Goal: Transaction & Acquisition: Purchase product/service

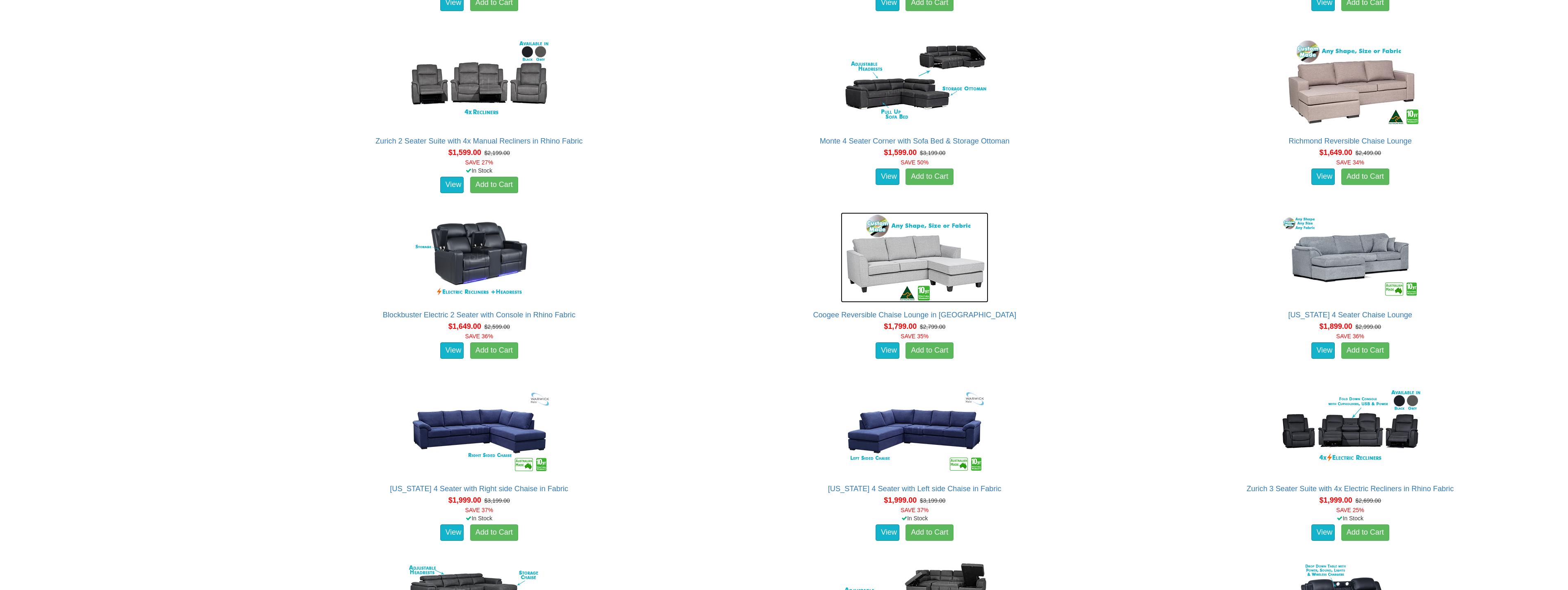
scroll to position [1025, 0]
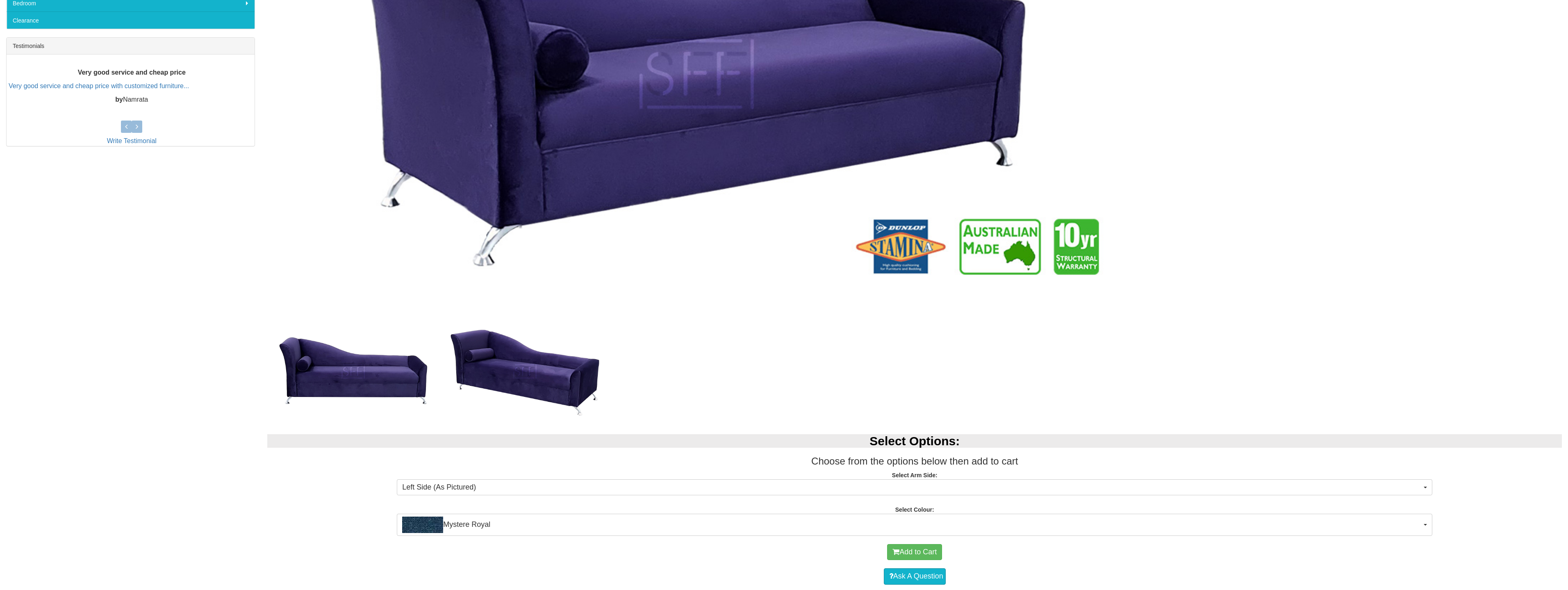
scroll to position [369, 0]
click at [547, 368] on img at bounding box center [525, 371] width 172 height 110
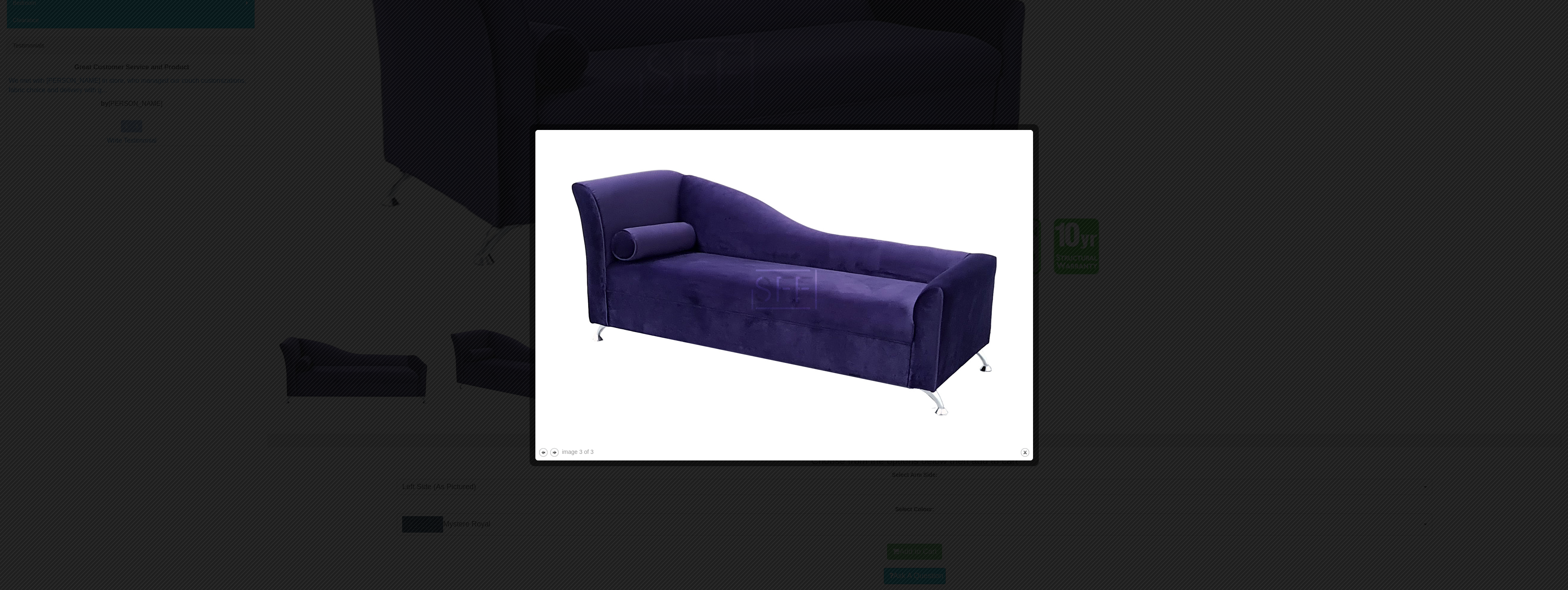
click at [1199, 343] on div at bounding box center [784, 295] width 1568 height 590
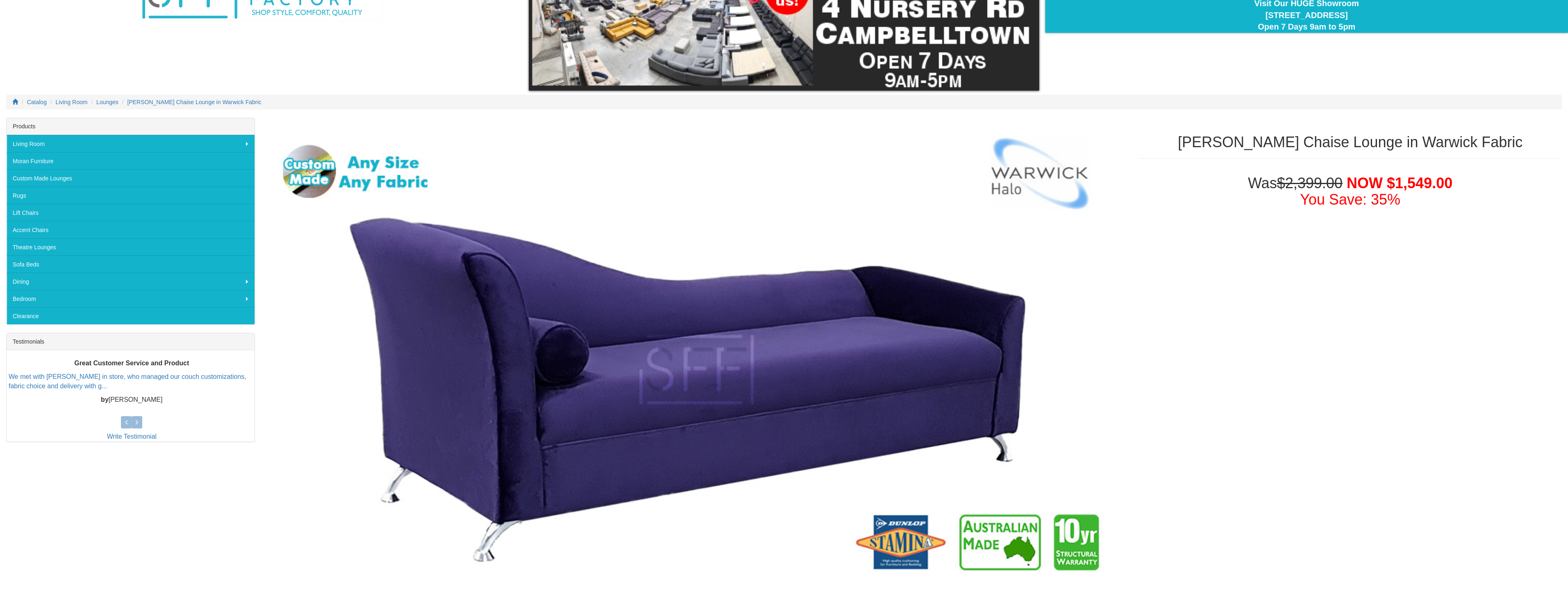
scroll to position [0, 0]
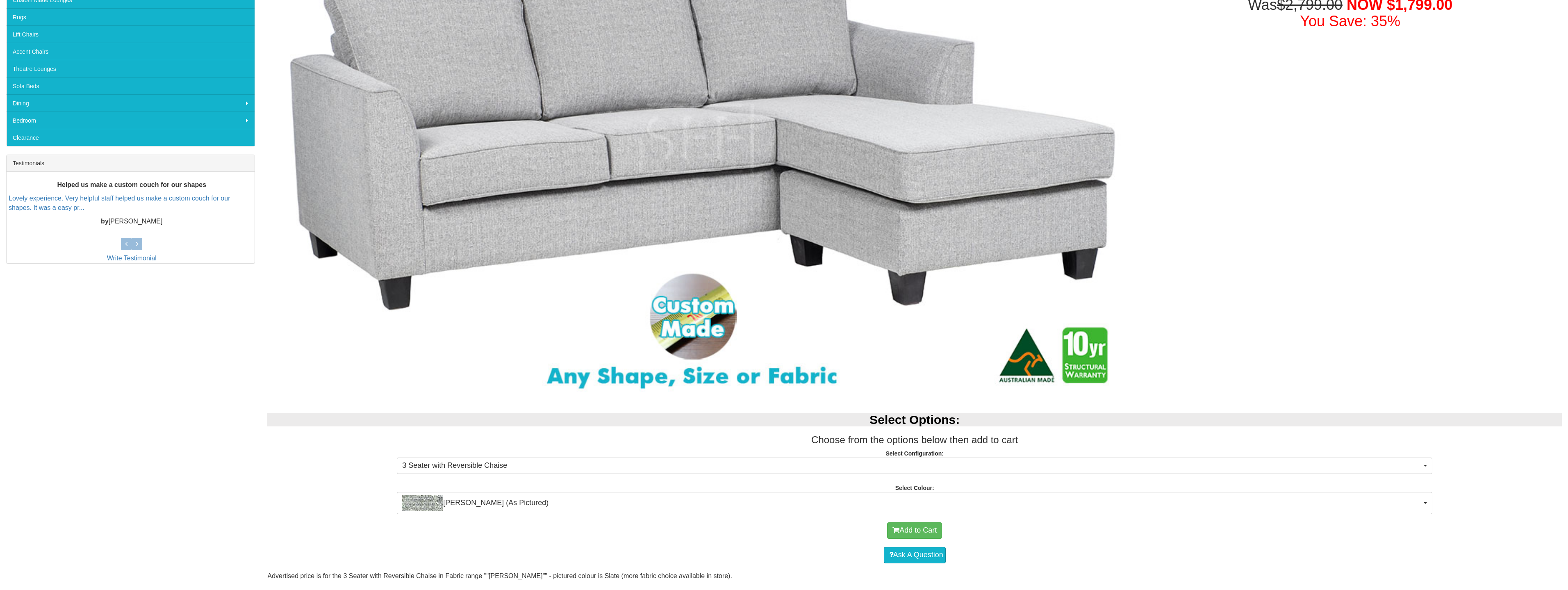
scroll to position [54, 0]
